Goal: Complete application form

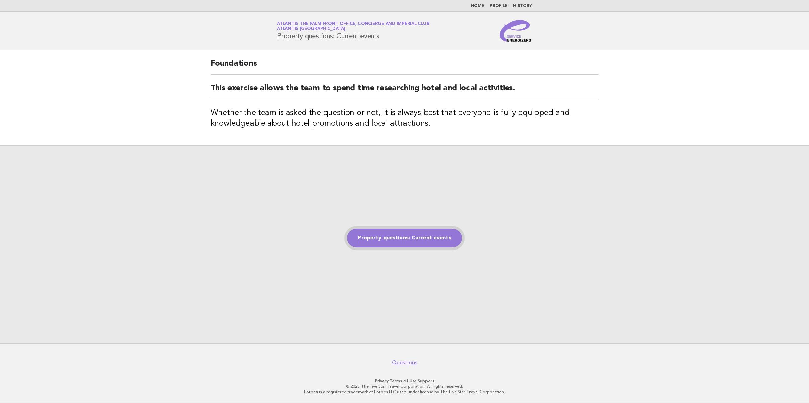
click at [439, 231] on link "Property questions: Current events" at bounding box center [404, 238] width 115 height 19
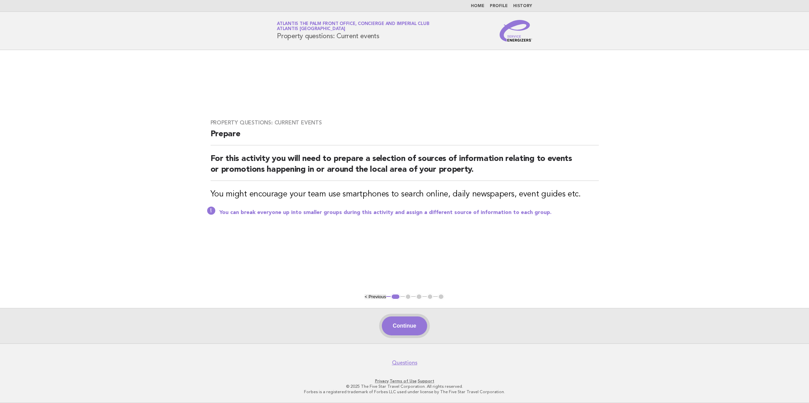
click at [407, 330] on button "Continue" at bounding box center [404, 326] width 45 height 19
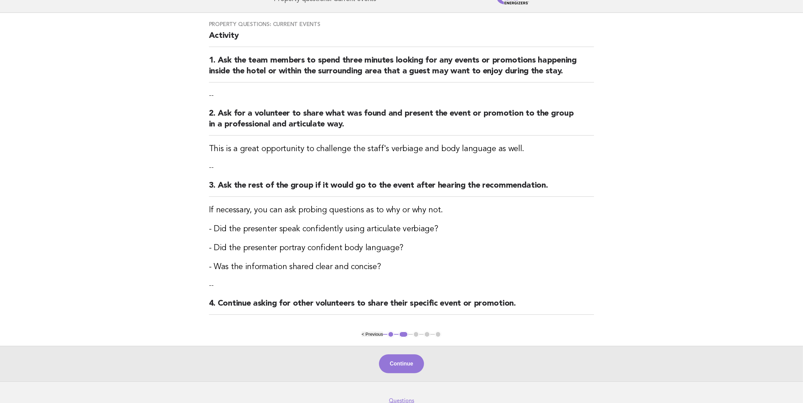
scroll to position [75, 0]
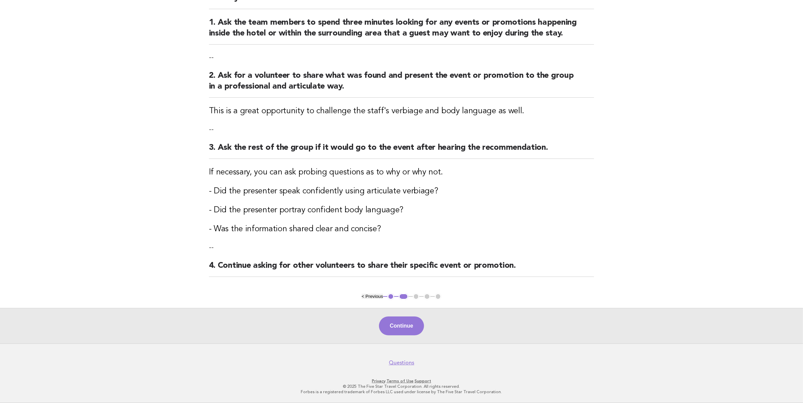
click at [407, 330] on button "Continue" at bounding box center [401, 326] width 45 height 19
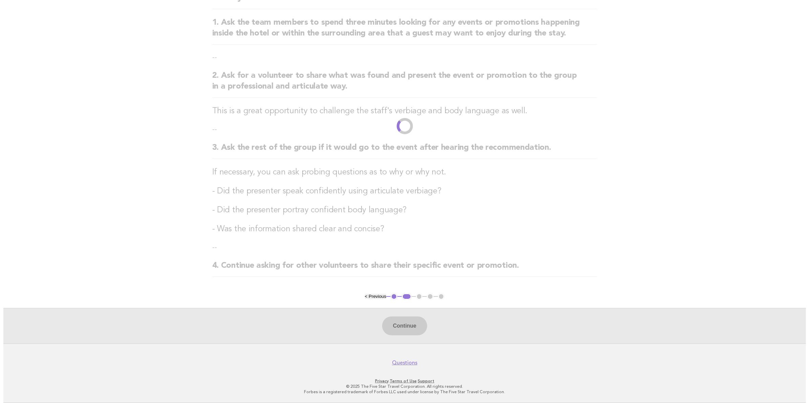
scroll to position [0, 0]
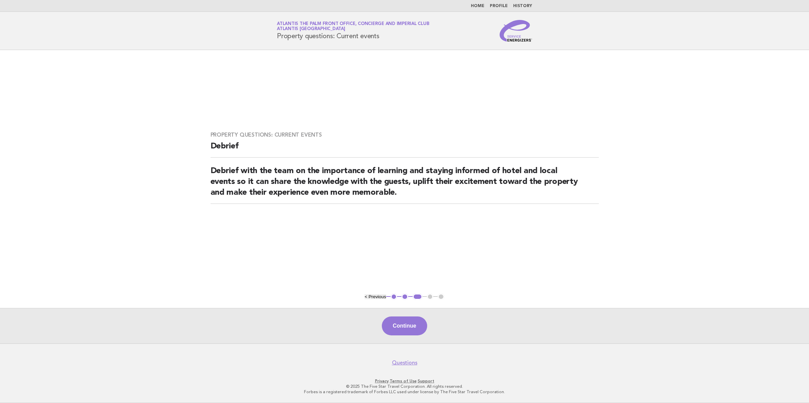
click at [407, 330] on button "Continue" at bounding box center [404, 326] width 45 height 19
